Goal: Transaction & Acquisition: Purchase product/service

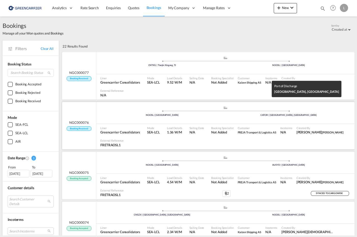
click at [251, 106] on div ".a{fill:#aaa8ad;} .a{fill:#aaa8ad;} NOOSL | Oslo CATOR | Toronto, ON" at bounding box center [225, 113] width 258 height 15
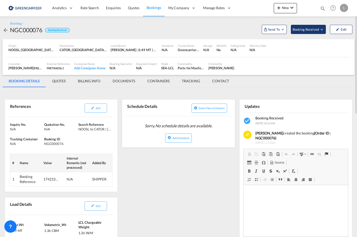
click at [318, 28] on span "Booking Received" at bounding box center [305, 29] width 27 height 5
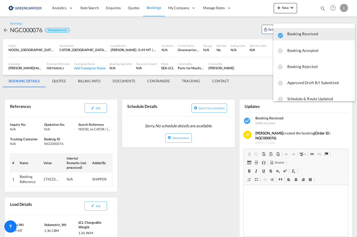
click at [212, 28] on md-backdrop at bounding box center [178, 118] width 357 height 237
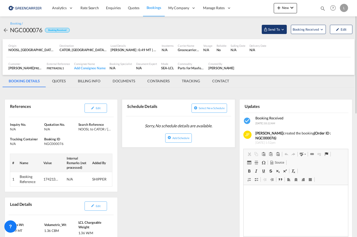
click at [272, 29] on span "Send To" at bounding box center [273, 29] width 13 height 5
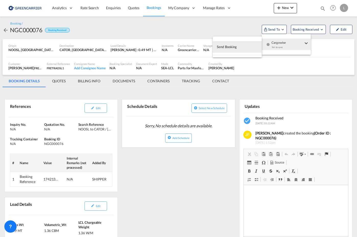
click at [247, 45] on button "Send Booking" at bounding box center [237, 46] width 49 height 11
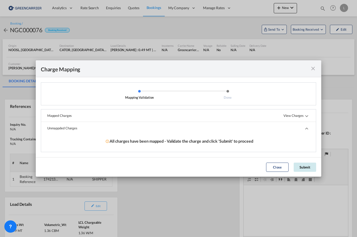
click at [312, 164] on button "Submit" at bounding box center [304, 166] width 22 height 9
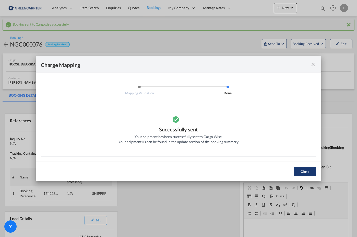
click at [305, 174] on button "Close" at bounding box center [304, 171] width 22 height 9
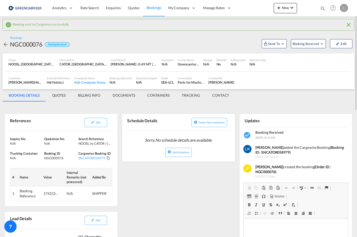
drag, startPoint x: 57, startPoint y: 120, endPoint x: 62, endPoint y: 141, distance: 20.9
click at [57, 120] on div "References" at bounding box center [35, 122] width 52 height 13
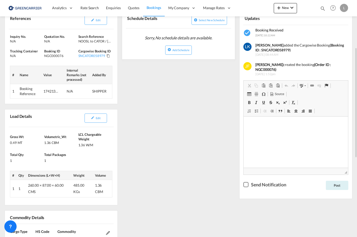
scroll to position [77, 0]
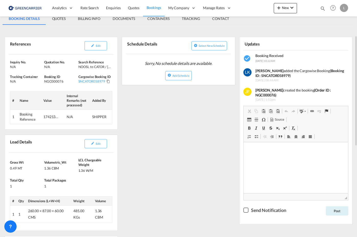
click at [61, 138] on div "Load Details Edit" at bounding box center [61, 144] width 105 height 18
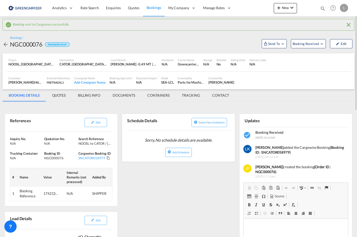
click at [196, 83] on div "Parts for Maxfoam foaming Machine" at bounding box center [191, 82] width 27 height 5
drag, startPoint x: 196, startPoint y: 83, endPoint x: 181, endPoint y: 83, distance: 14.8
click at [184, 82] on div "Parts for Maxfoam foaming Machine" at bounding box center [191, 82] width 27 height 5
click at [342, 46] on button "Edit" at bounding box center [341, 43] width 22 height 9
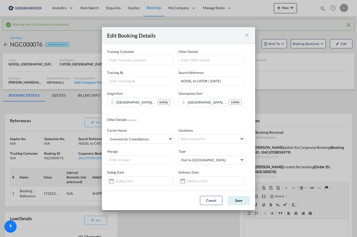
click at [246, 35] on md-icon "icon-close fg-AAA8AD mr-0 cursor" at bounding box center [247, 35] width 6 height 6
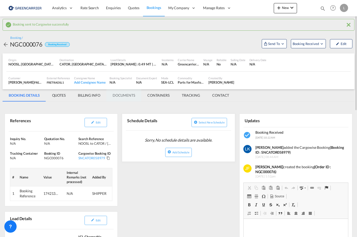
drag, startPoint x: 132, startPoint y: 93, endPoint x: 132, endPoint y: 99, distance: 6.4
click at [132, 93] on md-tab-item "DOCUMENTS" at bounding box center [123, 95] width 35 height 12
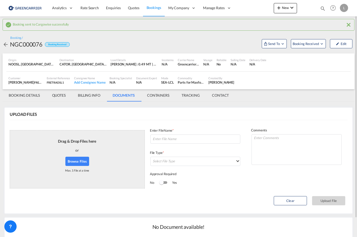
click at [87, 162] on button "Browse Files" at bounding box center [77, 160] width 24 height 9
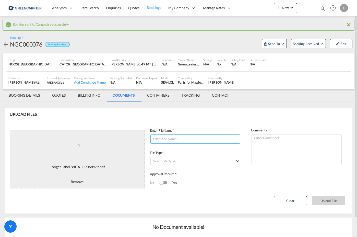
click at [182, 140] on input at bounding box center [195, 138] width 90 height 9
click at [176, 140] on input "labels" at bounding box center [195, 138] width 90 height 9
paste input "SNCATOR058979"
type input "labels SNCATOR058979"
click at [194, 161] on md-select "Select File Type DO/CRO Draft B/L Freight Invoice Commercial Invoice Original B…" at bounding box center [195, 160] width 90 height 9
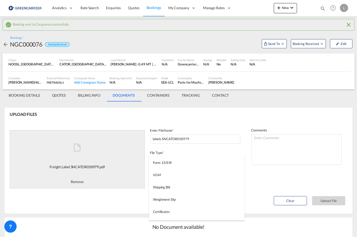
scroll to position [128, 0]
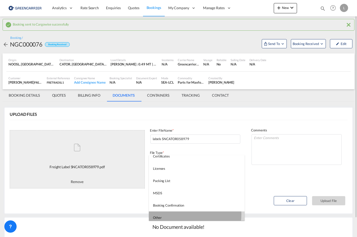
drag, startPoint x: 181, startPoint y: 214, endPoint x: 261, endPoint y: 203, distance: 81.2
click at [181, 214] on md-option "Other" at bounding box center [197, 217] width 96 height 12
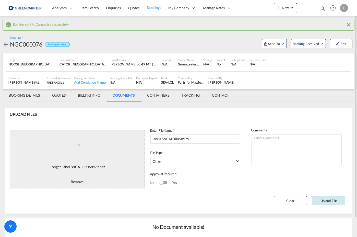
click at [331, 202] on button "Upload File" at bounding box center [328, 200] width 33 height 9
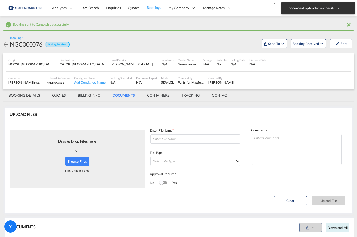
click at [85, 160] on button "Browse Files" at bounding box center [77, 160] width 24 height 9
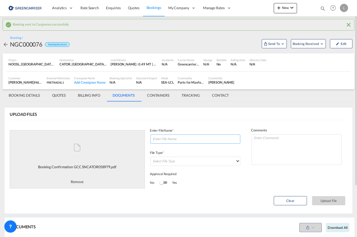
click at [187, 138] on input at bounding box center [195, 138] width 90 height 9
paste input "SNCATOR058979"
type input "SNCATOR058979 BC"
click at [211, 162] on md-select "Select File Type" at bounding box center [195, 160] width 90 height 9
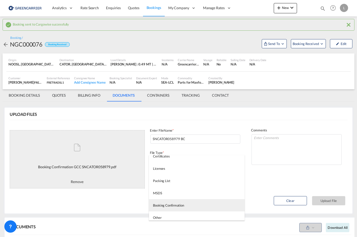
click at [197, 205] on md-option "Booking Confirmation" at bounding box center [197, 205] width 96 height 12
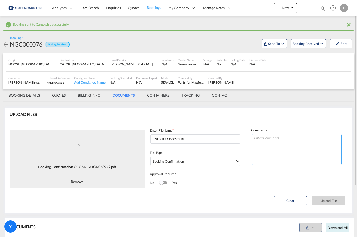
click at [284, 146] on textarea at bounding box center [296, 149] width 90 height 31
type textarea "Routing oppdateres"
click at [330, 201] on button "Upload File" at bounding box center [328, 200] width 33 height 9
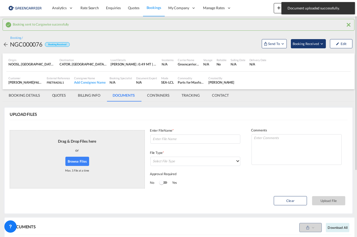
click at [305, 42] on span "Booking Received" at bounding box center [305, 43] width 27 height 5
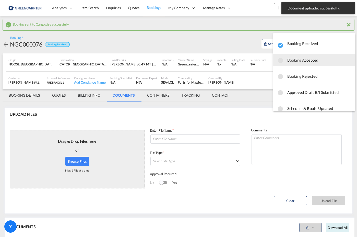
click at [315, 63] on span "Booking Accepted" at bounding box center [319, 59] width 64 height 9
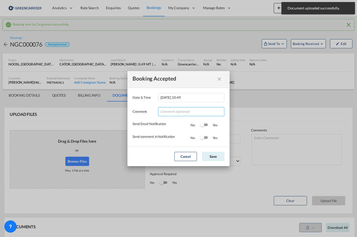
click at [191, 111] on input "Date & ..." at bounding box center [191, 111] width 66 height 9
type input "Tusen takk for booking. Dokumenter er lastet opp!"
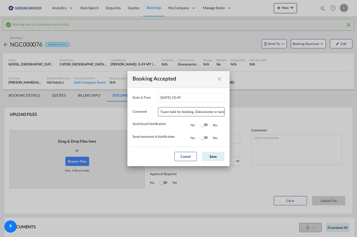
click at [205, 126] on div "Switch 1" at bounding box center [204, 125] width 8 height 6
click at [205, 137] on div "Switch 2" at bounding box center [204, 137] width 8 height 3
click at [213, 153] on button "Save" at bounding box center [213, 156] width 22 height 9
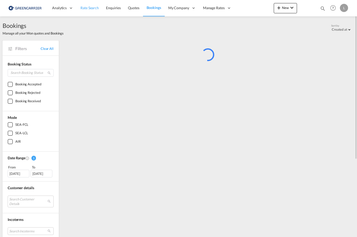
click at [83, 9] on span "Rate Search" at bounding box center [89, 8] width 18 height 4
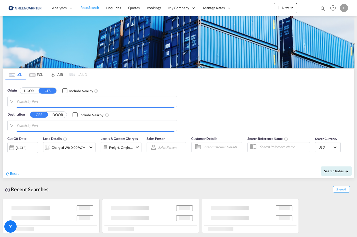
click at [67, 100] on body "Analytics Reports Dashboard Rate Search Enquiries Quotes Bookings" at bounding box center [178, 118] width 357 height 237
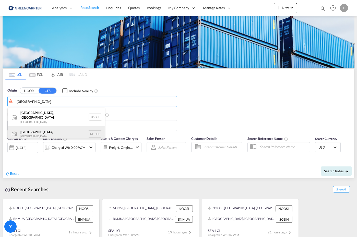
click at [48, 127] on div "[GEOGRAPHIC_DATA] [GEOGRAPHIC_DATA] NOOSL" at bounding box center [56, 133] width 97 height 15
type input "[GEOGRAPHIC_DATA], NOOSL"
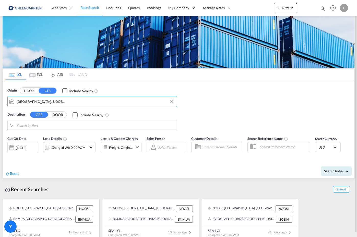
click at [48, 125] on body "Analytics Reports Dashboard Rate Search Enquiries Quotes Bookings" at bounding box center [178, 118] width 357 height 237
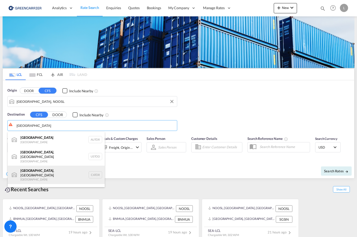
click at [58, 168] on div "[GEOGRAPHIC_DATA] , ON [GEOGRAPHIC_DATA] CATOR" at bounding box center [56, 174] width 97 height 18
type input "[GEOGRAPHIC_DATA], [GEOGRAPHIC_DATA], CATOR"
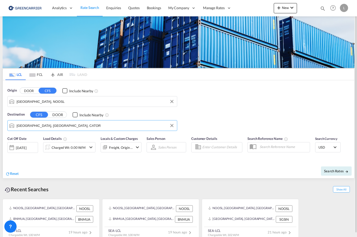
drag, startPoint x: 59, startPoint y: 153, endPoint x: 62, endPoint y: 152, distance: 3.1
click at [61, 152] on div "Cut Off Date [DATE] [DATE] Load Details Charged Wt: 0.00 W/M Locals & Custom Ch…" at bounding box center [74, 146] width 134 height 20
click at [62, 151] on div "Charged Wt: 0.00 W/M" at bounding box center [64, 147] width 43 height 10
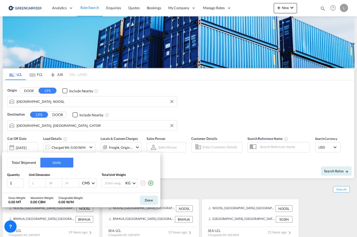
click at [37, 164] on button "Total Shipment" at bounding box center [23, 162] width 33 height 10
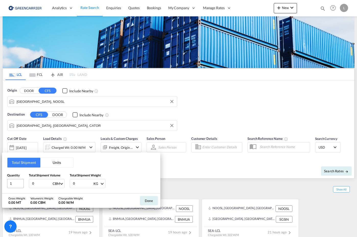
drag, startPoint x: 36, startPoint y: 183, endPoint x: 22, endPoint y: 181, distance: 13.9
click at [22, 181] on div "Quantity 1 Total Shipment Volume 0 CBM CBM CFT Total Shipment Weight 0 KG KG LB" at bounding box center [81, 180] width 148 height 15
type input "1"
drag, startPoint x: 73, startPoint y: 180, endPoint x: 66, endPoint y: 181, distance: 7.0
click at [58, 180] on div "Quantity 1 Total Shipment Volume 1 CBM CBM CFT Total Shipment Weight 0 KG KG LB" at bounding box center [81, 180] width 148 height 15
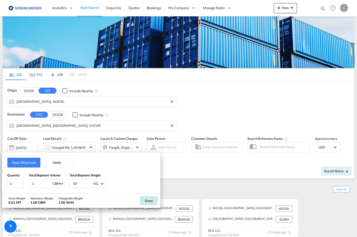
type input "10"
click at [140, 197] on button "Done" at bounding box center [149, 200] width 18 height 9
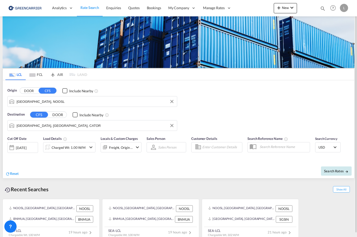
click at [336, 169] on span "Search Rates" at bounding box center [336, 171] width 25 height 4
type input "NOOSL to CATOR / [DATE]"
